Goal: Task Accomplishment & Management: Use online tool/utility

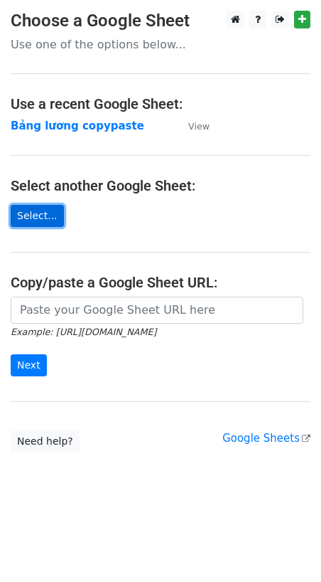
click at [46, 219] on link "Select..." at bounding box center [37, 216] width 53 height 22
click at [79, 48] on p "Use one of the options below..." at bounding box center [161, 44] width 300 height 15
click at [58, 46] on p "Use one of the options below..." at bounding box center [161, 44] width 300 height 15
click at [48, 217] on link "Select..." at bounding box center [37, 216] width 53 height 22
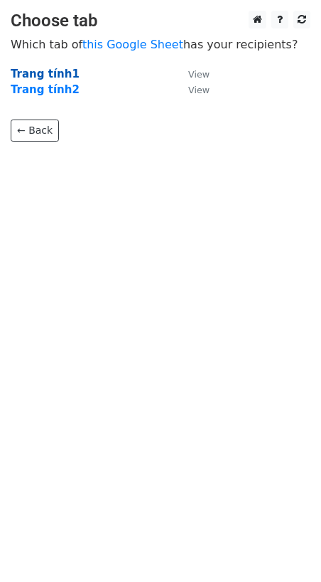
click at [62, 73] on strong "Trang tính1" at bounding box center [45, 74] width 69 height 13
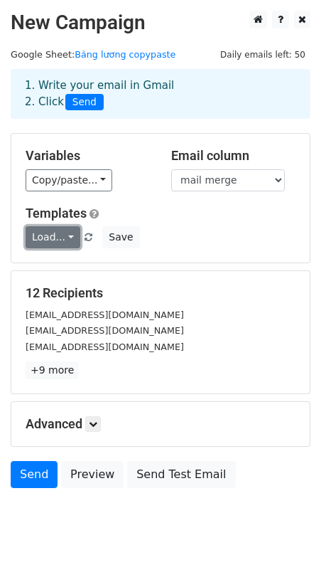
click at [55, 238] on link "Load..." at bounding box center [53, 237] width 55 height 22
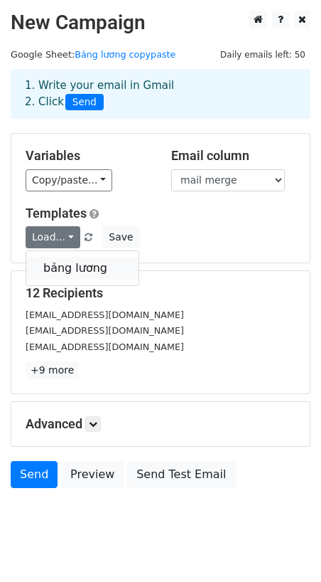
click at [70, 270] on link "bảng lương" at bounding box center [82, 268] width 112 height 23
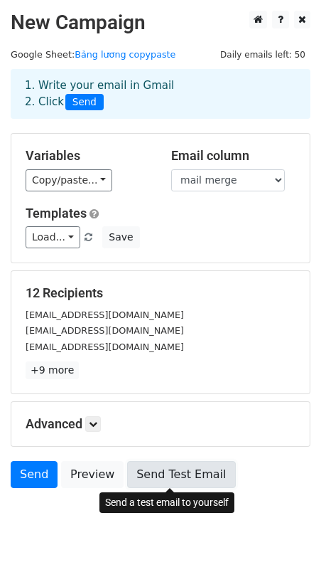
click at [180, 481] on link "Send Test Email" at bounding box center [181, 474] width 108 height 27
